Goal: Task Accomplishment & Management: Complete application form

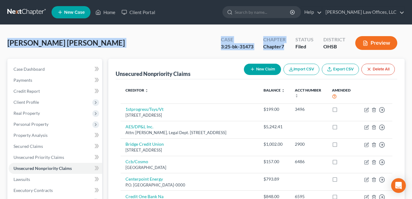
click at [166, 41] on div "[PERSON_NAME] [PERSON_NAME] Upgraded Case 3:25-bk-31473 Chapter Chapter 7 Statu…" at bounding box center [205, 45] width 397 height 27
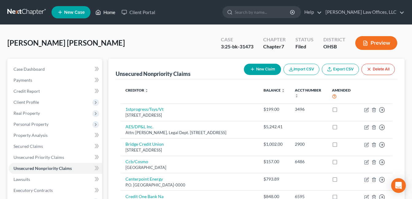
click at [103, 11] on link "Home" at bounding box center [105, 12] width 26 height 11
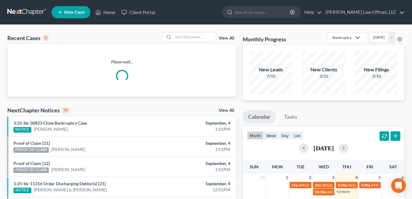
click at [226, 40] on link "View All" at bounding box center [226, 38] width 15 height 4
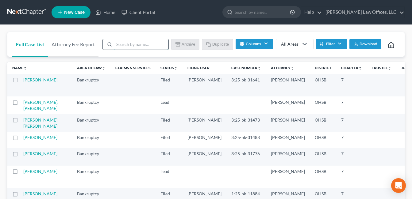
click at [148, 41] on input "search" at bounding box center [141, 44] width 54 height 10
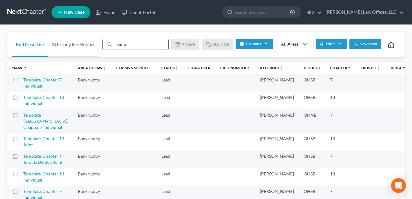
type input "template"
click at [21, 82] on label at bounding box center [21, 82] width 0 height 0
click at [23, 81] on input "checkbox" at bounding box center [25, 79] width 4 height 4
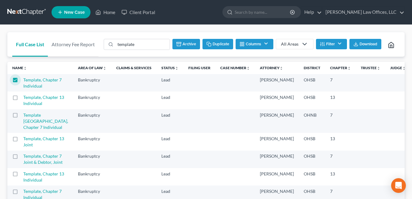
click at [216, 41] on button "Duplicate" at bounding box center [217, 44] width 31 height 10
checkbox input "false"
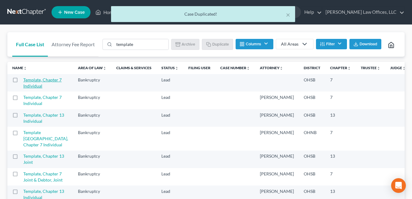
click at [31, 89] on link "Template, Chapter 7 Individual" at bounding box center [42, 82] width 38 height 11
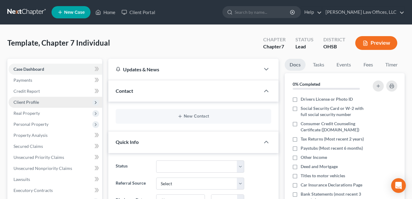
click at [44, 99] on span "Client Profile" at bounding box center [55, 102] width 93 height 11
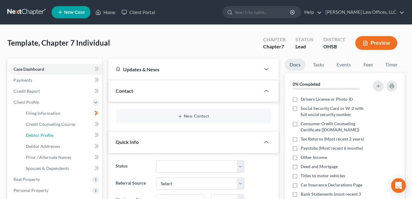
click at [54, 134] on link "Debtor Profile" at bounding box center [61, 135] width 81 height 11
select select "1"
select select "0"
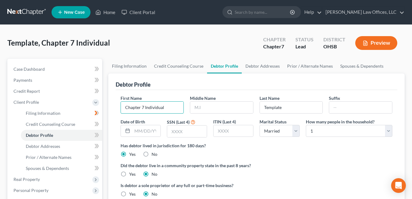
drag, startPoint x: 164, startPoint y: 106, endPoint x: 117, endPoint y: 110, distance: 46.8
click at [117, 110] on div "First Name Chapter 7 Individual" at bounding box center [152, 104] width 70 height 19
type input "Maleeka"
type input "Banks"
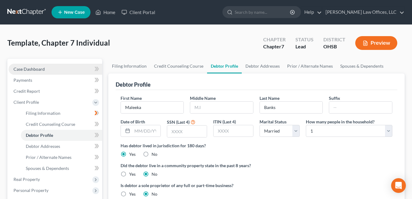
click at [49, 70] on link "Case Dashboard" at bounding box center [55, 69] width 93 height 11
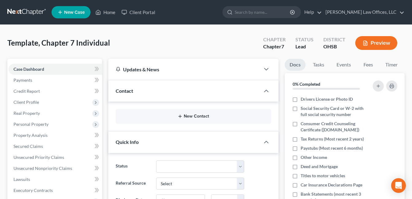
click at [197, 117] on button "New Contact" at bounding box center [193, 116] width 146 height 5
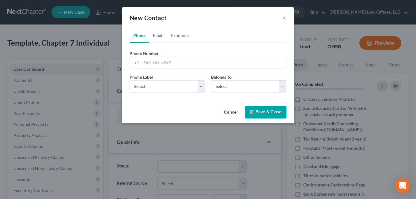
click at [157, 33] on link "Email" at bounding box center [158, 35] width 18 height 15
click at [175, 62] on input "email" at bounding box center [213, 63] width 145 height 12
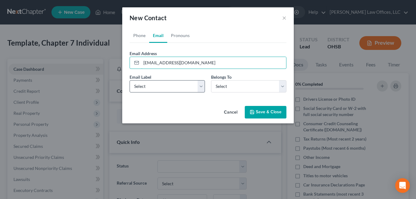
type input "[EMAIL_ADDRESS][DOMAIN_NAME]"
drag, startPoint x: 198, startPoint y: 85, endPoint x: 186, endPoint y: 93, distance: 14.5
click at [199, 86] on select "Select Home Work Other" at bounding box center [167, 86] width 75 height 12
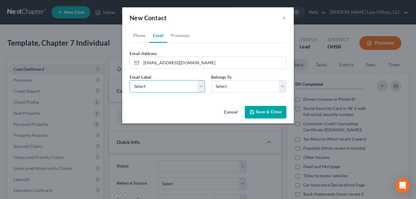
select select "0"
click at [130, 80] on select "Select Home Work Other" at bounding box center [167, 86] width 75 height 12
click at [287, 86] on div "Belongs To * Select Client Other" at bounding box center [249, 83] width 82 height 19
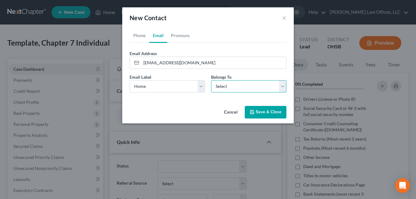
click at [284, 87] on select "Select Client Other" at bounding box center [248, 86] width 75 height 12
select select "0"
click at [211, 80] on select "Select Client Other" at bounding box center [248, 86] width 75 height 12
drag, startPoint x: 196, startPoint y: 64, endPoint x: 143, endPoint y: 62, distance: 52.4
click at [143, 62] on input "[EMAIL_ADDRESS][DOMAIN_NAME]" at bounding box center [213, 63] width 145 height 12
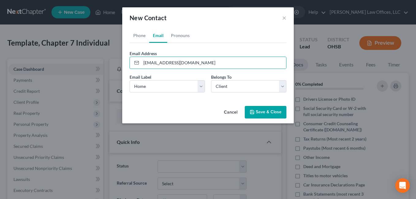
click at [267, 111] on button "Save & Close" at bounding box center [266, 112] width 42 height 13
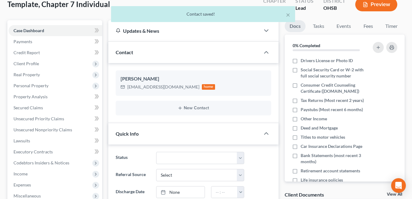
scroll to position [153, 0]
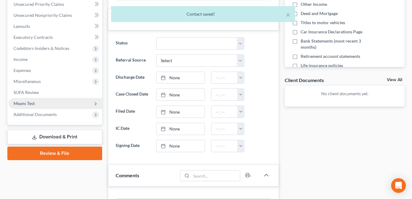
click at [42, 102] on span "Means Test" at bounding box center [55, 103] width 93 height 11
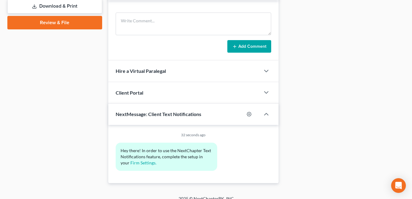
scroll to position [347, 0]
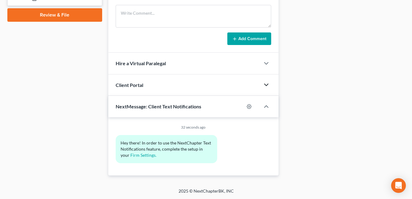
click at [265, 84] on icon "button" at bounding box center [265, 84] width 7 height 7
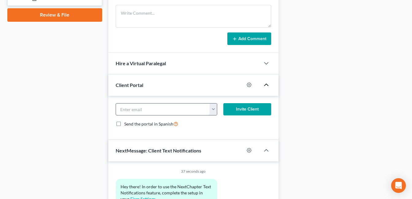
paste input "[EMAIL_ADDRESS][DOMAIN_NAME]"
type input "[EMAIL_ADDRESS][DOMAIN_NAME]"
click at [254, 106] on button "Invite Client" at bounding box center [247, 109] width 48 height 12
